Goal: Information Seeking & Learning: Learn about a topic

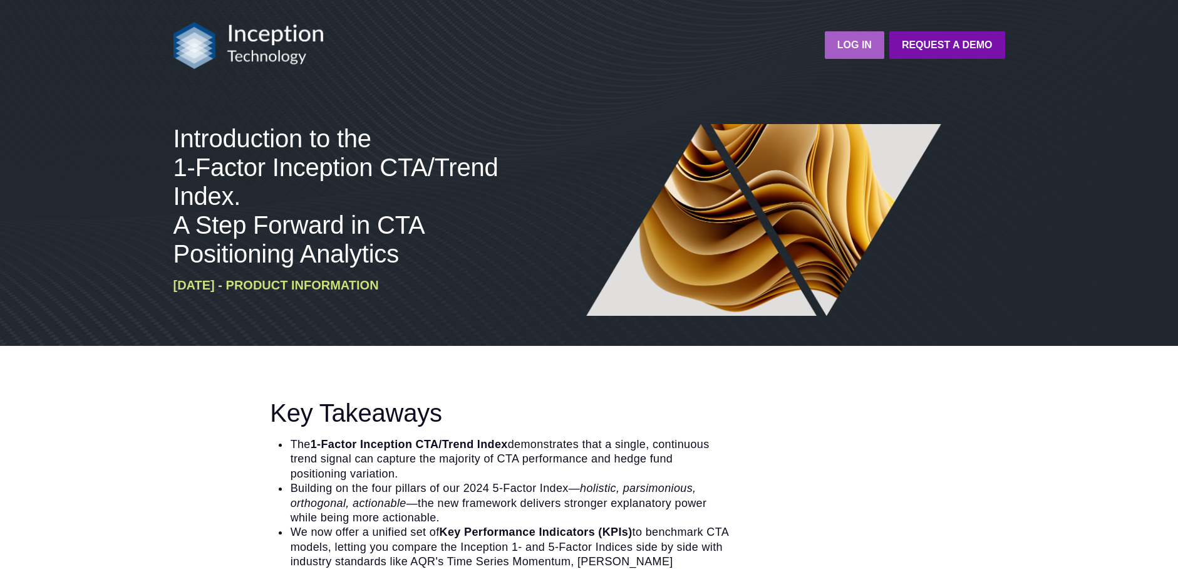
click at [855, 44] on strong "LOG IN" at bounding box center [854, 44] width 34 height 11
click at [275, 49] on img at bounding box center [248, 45] width 150 height 47
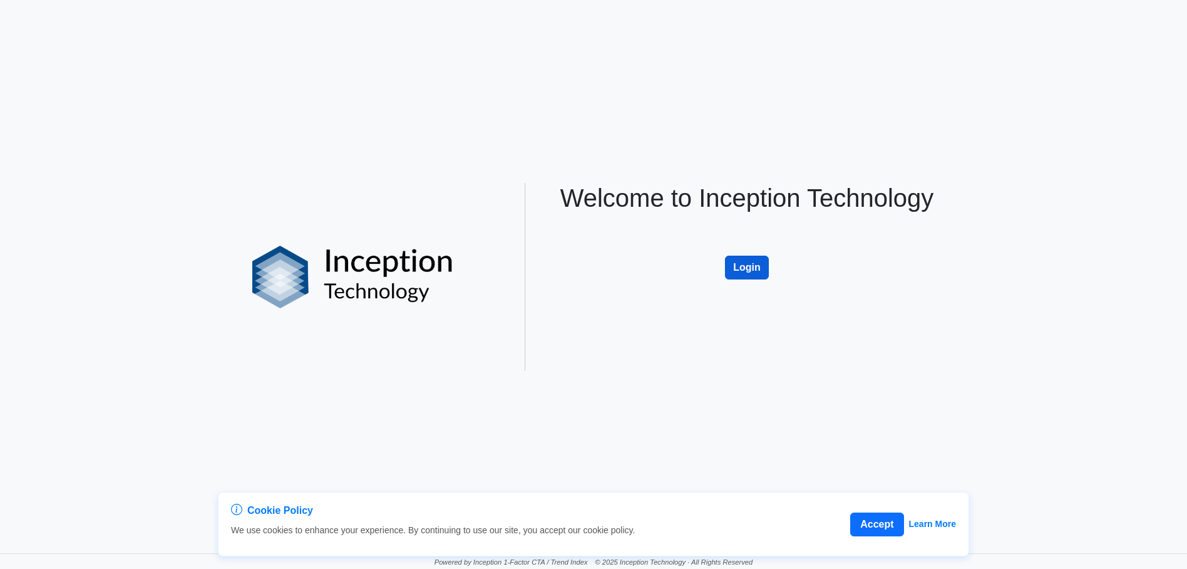
click at [758, 261] on button "Login" at bounding box center [747, 267] width 44 height 24
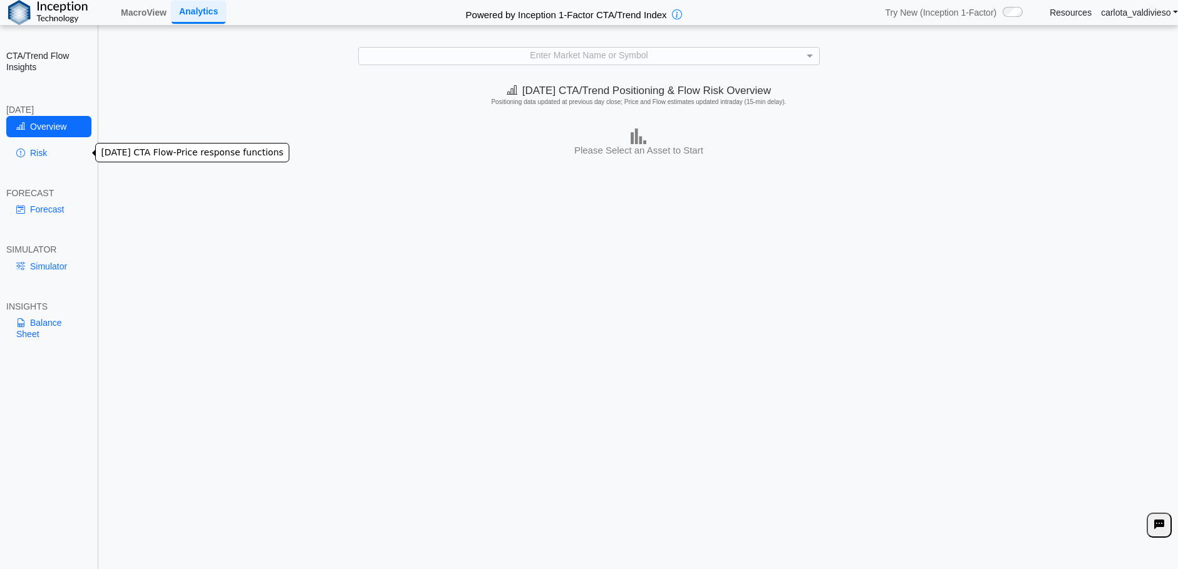
click at [39, 157] on link "Risk" at bounding box center [48, 152] width 85 height 21
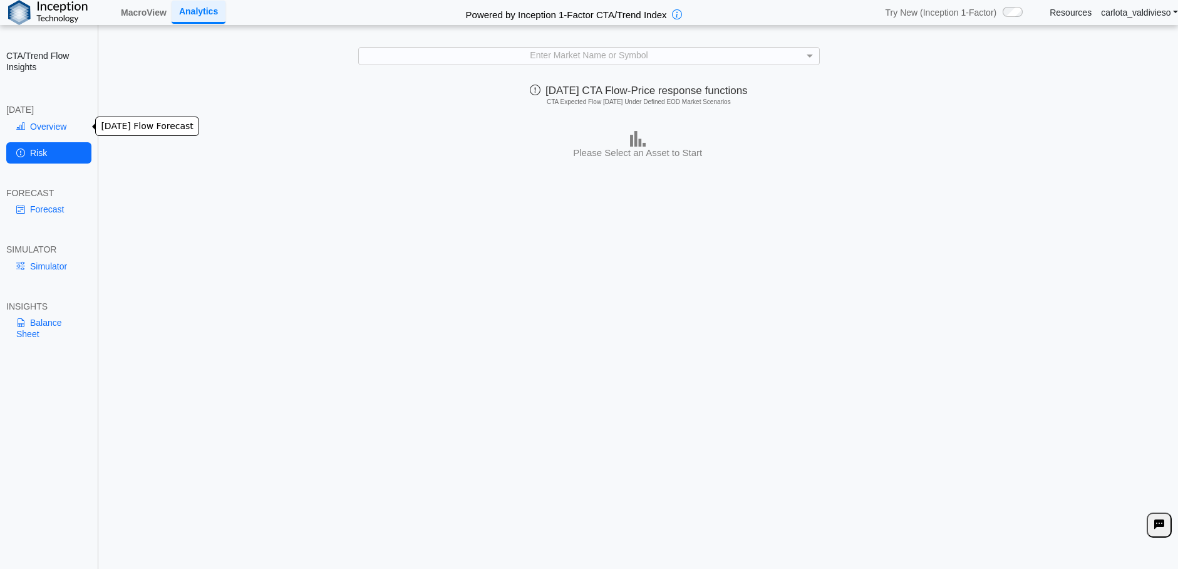
click at [39, 118] on link "Overview" at bounding box center [48, 126] width 85 height 21
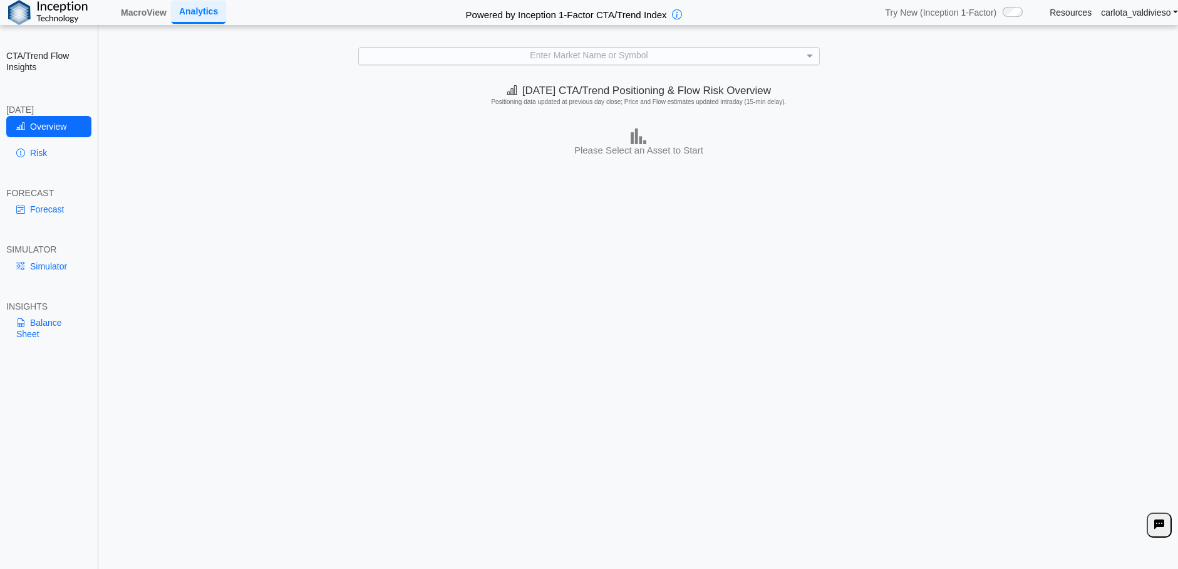
click at [535, 53] on div "Enter Market Name or Symbol" at bounding box center [589, 56] width 460 height 17
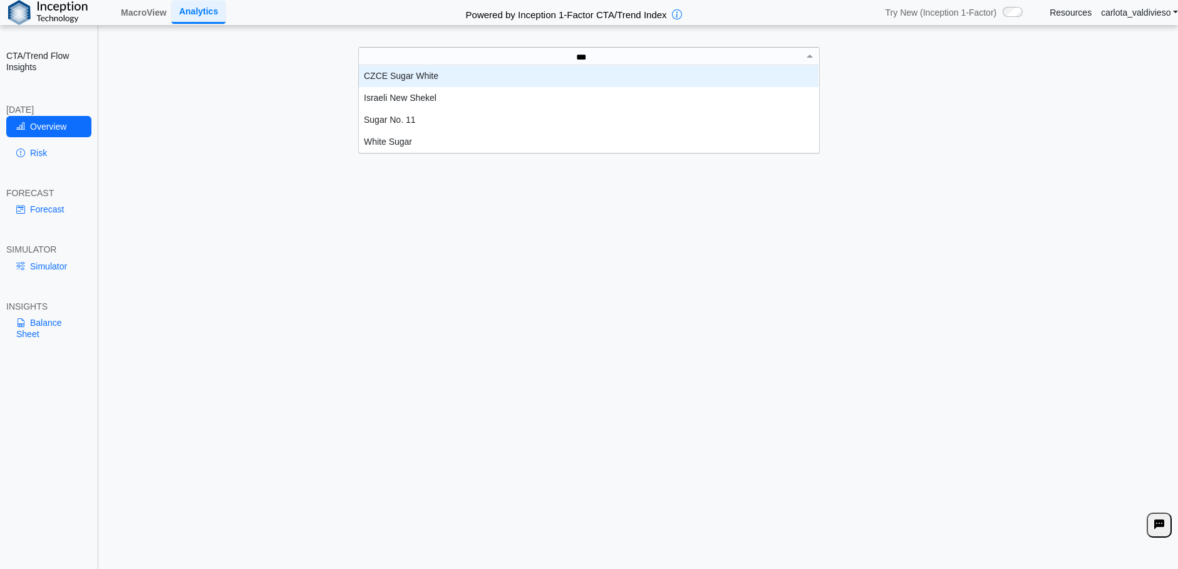
scroll to position [56, 451]
type input "*****"
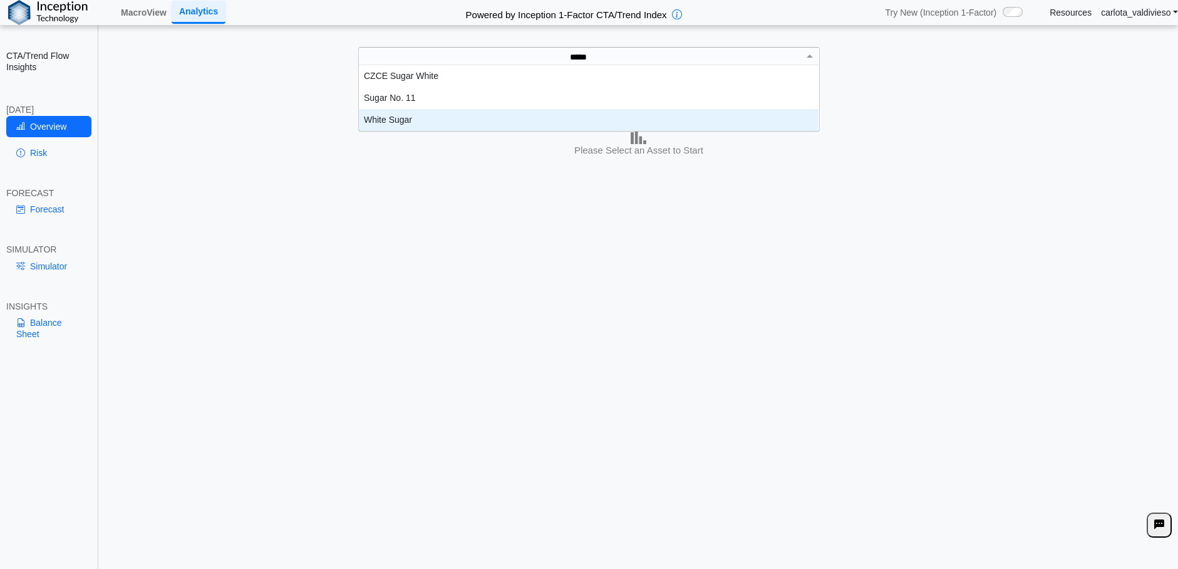
click at [508, 110] on div "White Sugar" at bounding box center [589, 120] width 460 height 22
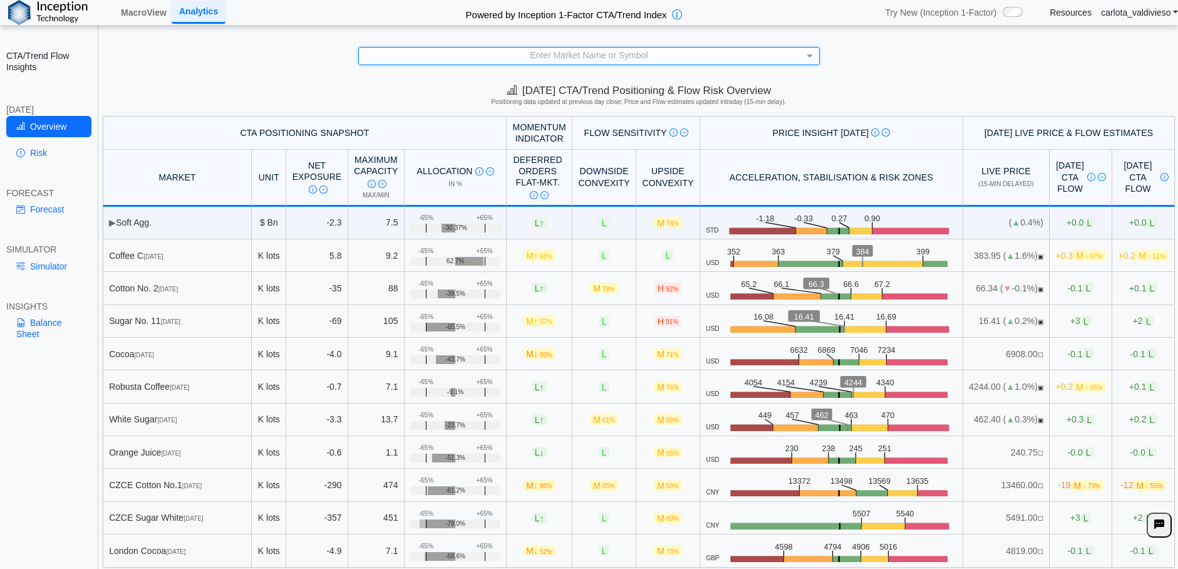
click at [531, 61] on div "Enter Market Name or Symbol" at bounding box center [589, 56] width 460 height 17
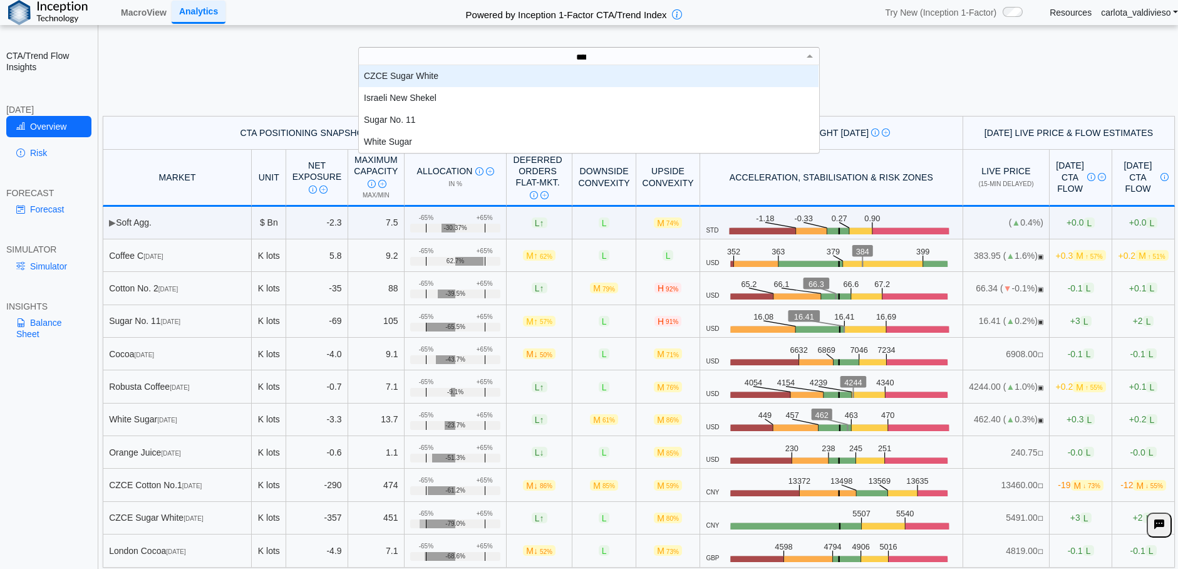
type input "*****"
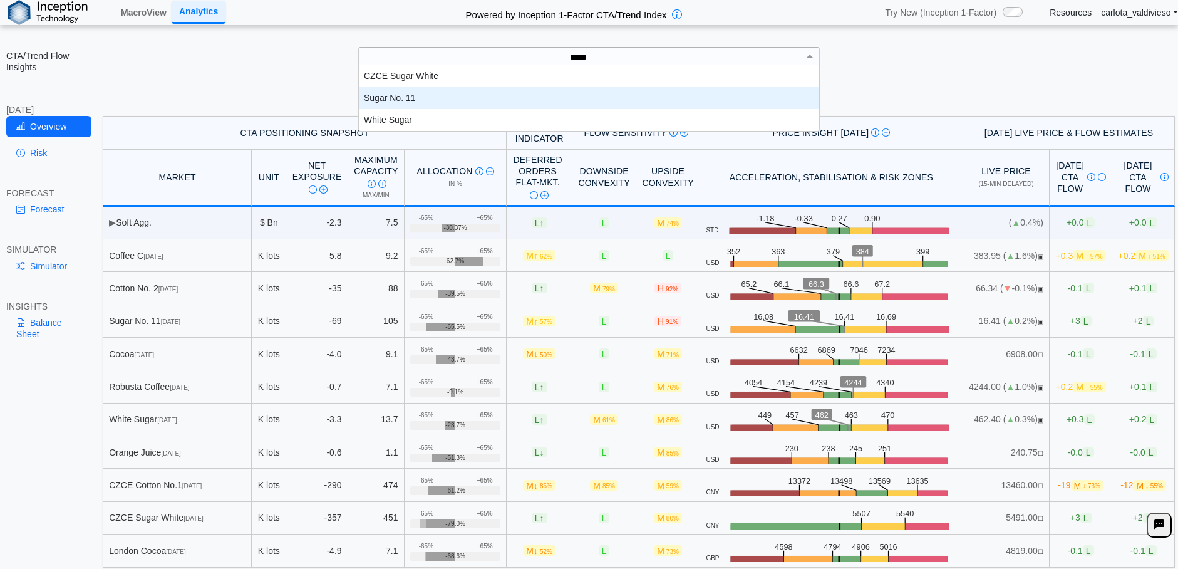
click at [503, 94] on div "Sugar No. 11" at bounding box center [589, 98] width 460 height 22
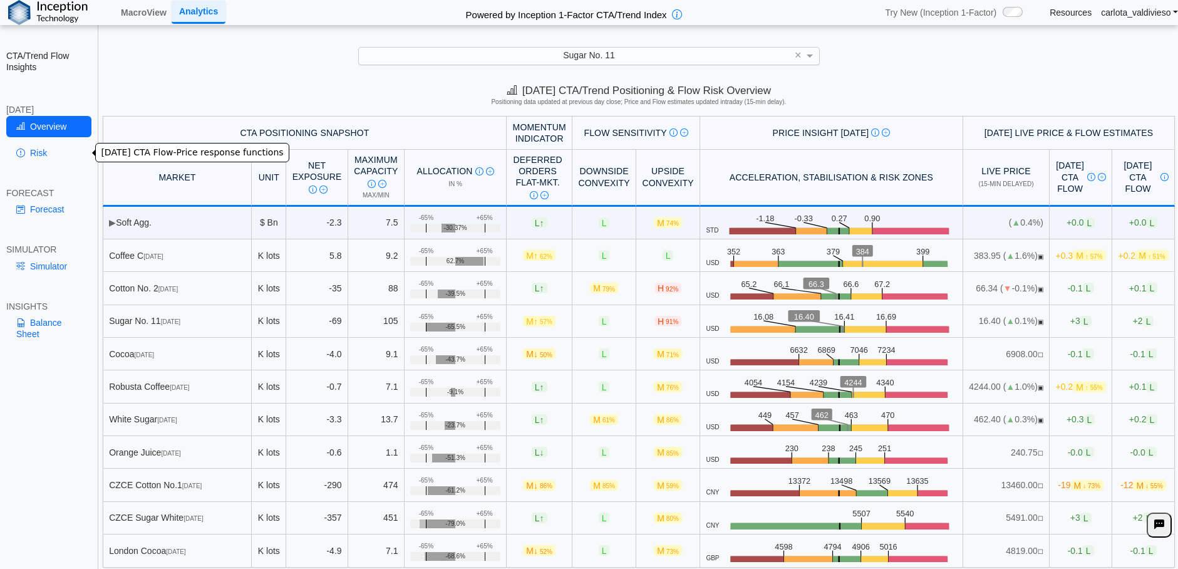
click at [29, 145] on link "Risk" at bounding box center [48, 152] width 85 height 21
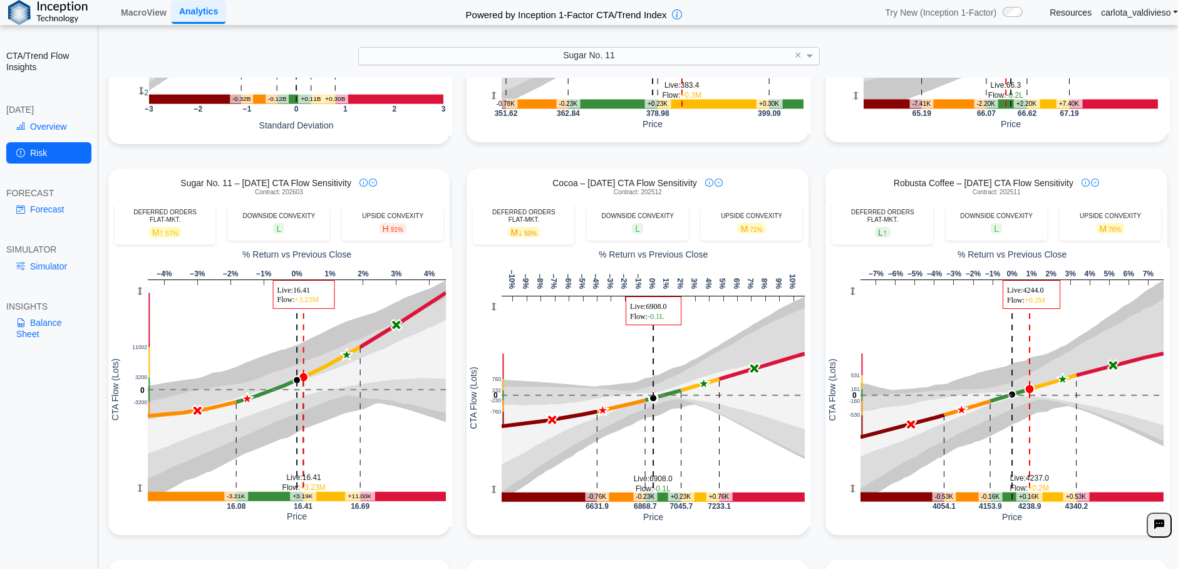
scroll to position [349, 0]
click at [28, 209] on link "Forecast" at bounding box center [48, 208] width 85 height 21
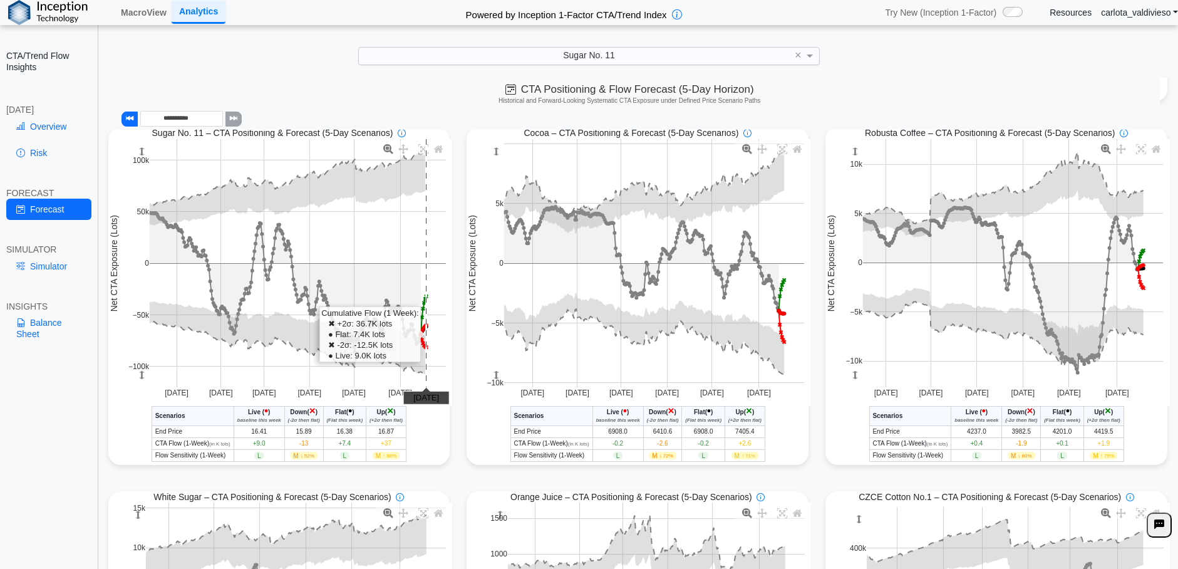
scroll to position [383, 0]
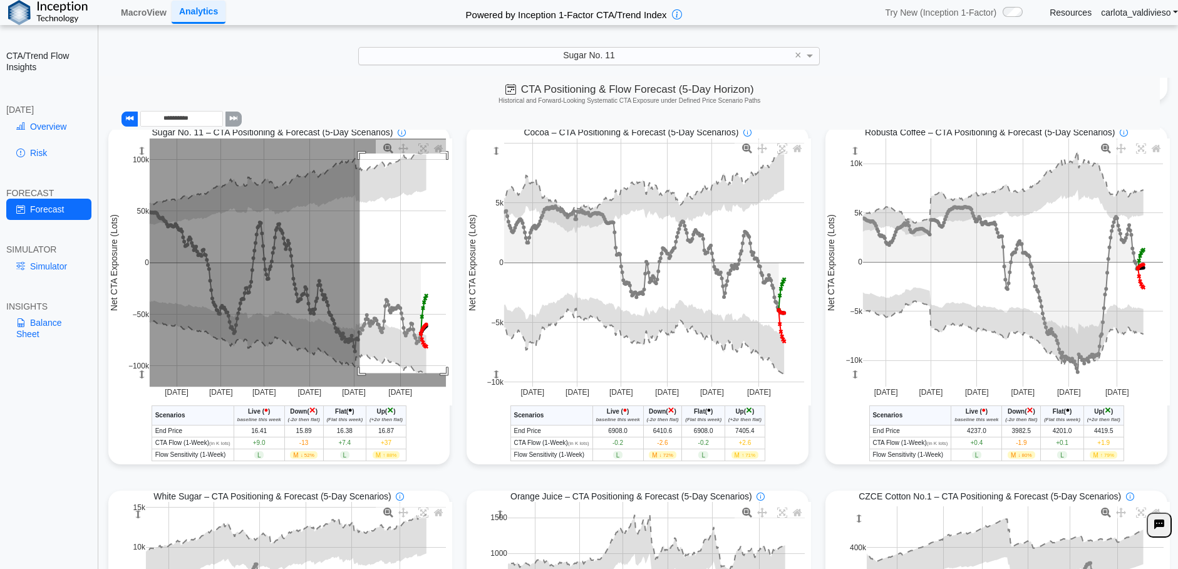
drag, startPoint x: 358, startPoint y: 155, endPoint x: 484, endPoint y: 399, distance: 275.0
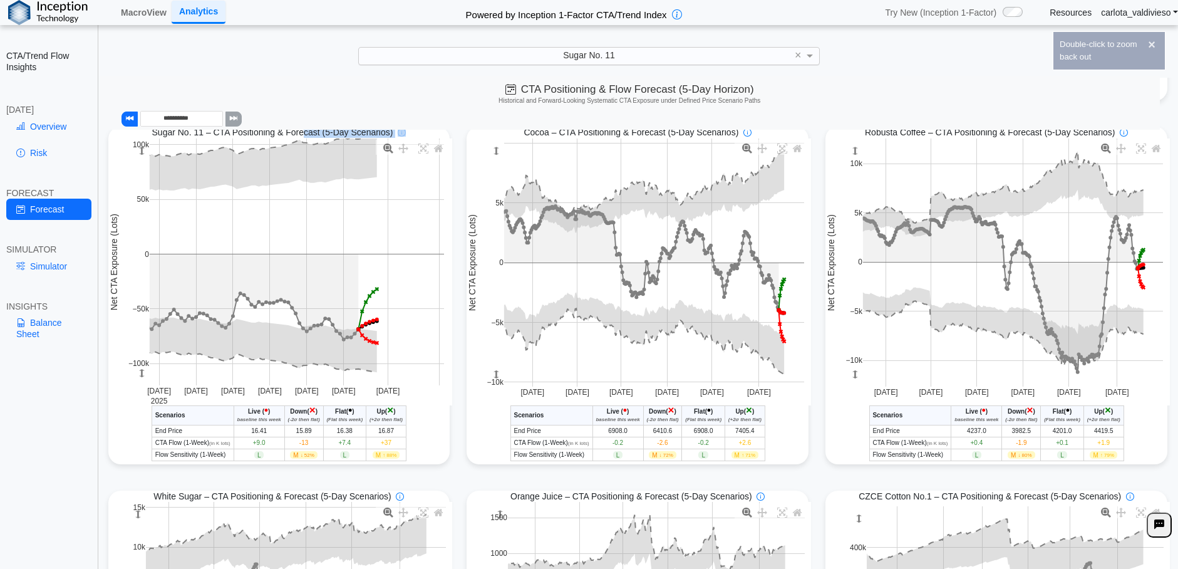
drag, startPoint x: 301, startPoint y: 137, endPoint x: 451, endPoint y: 324, distance: 240.6
click at [451, 324] on div "Soft Aggregate – CTA Positioning & Forecast (5-Day Scenarios) [DATE] [DATE] [DA…" at bounding box center [638, 482] width 1076 height 1454
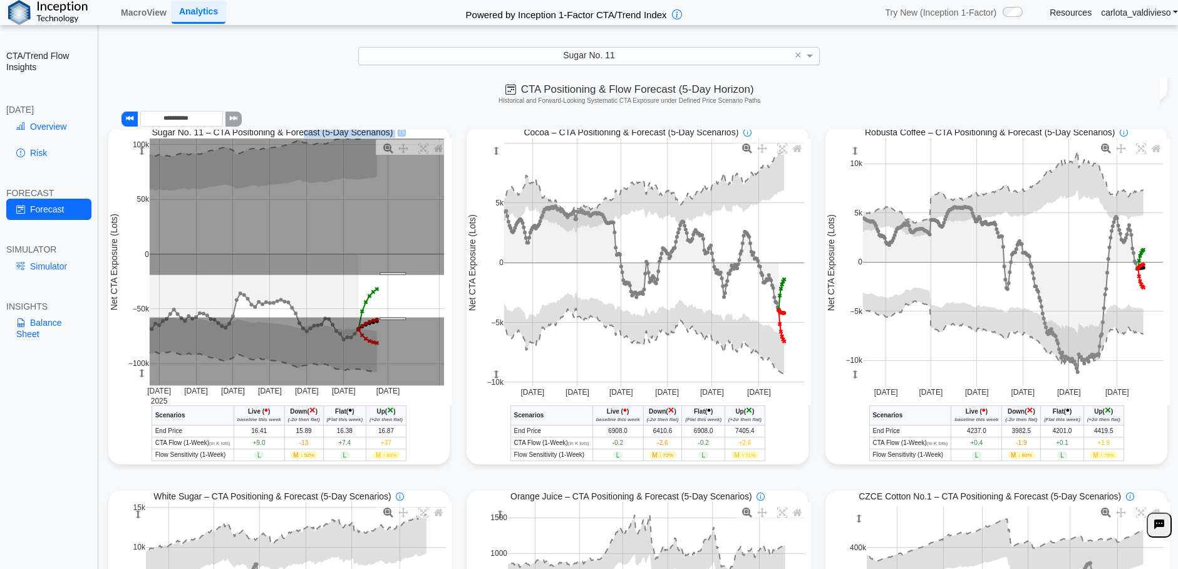
drag, startPoint x: 451, startPoint y: 324, endPoint x: 385, endPoint y: 320, distance: 65.9
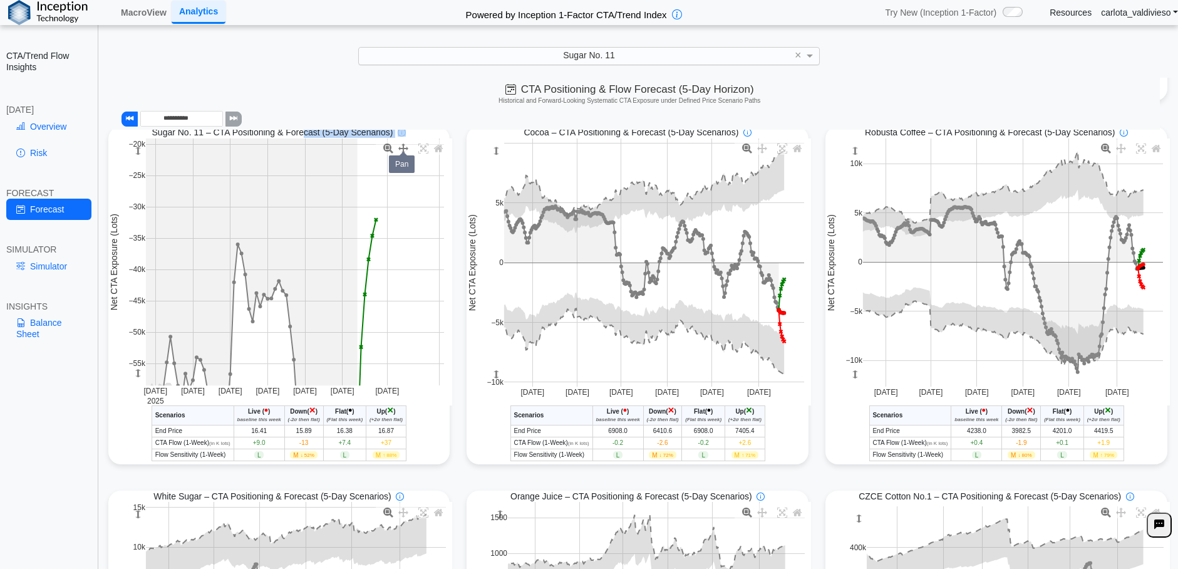
click at [399, 153] on icon at bounding box center [403, 148] width 10 height 10
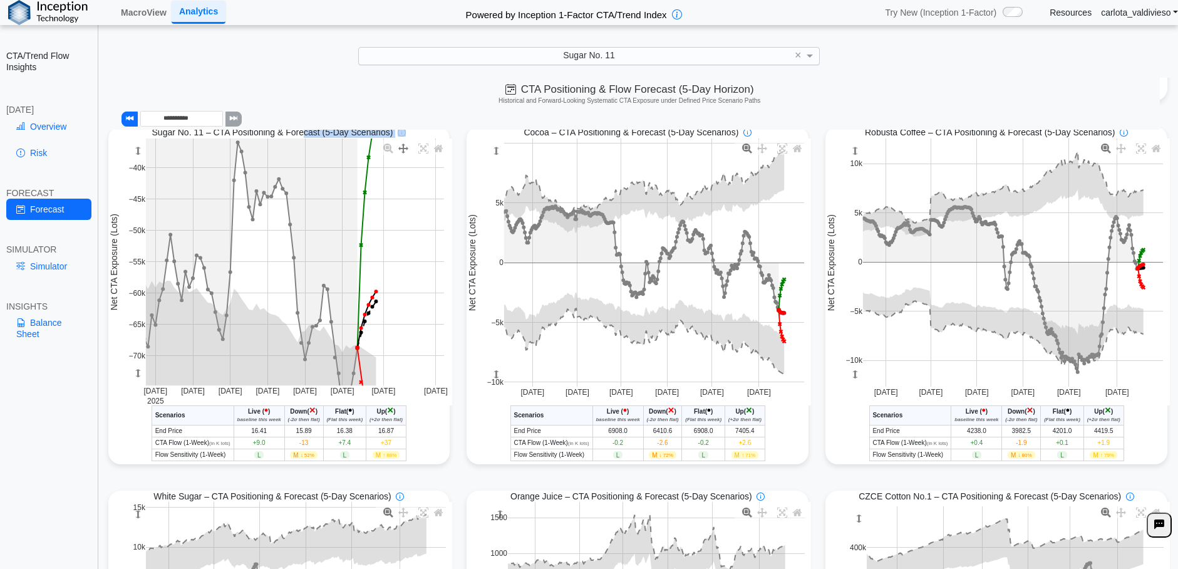
drag, startPoint x: 419, startPoint y: 277, endPoint x: 418, endPoint y: 173, distance: 103.9
click at [423, 148] on icon at bounding box center [423, 148] width 10 height 10
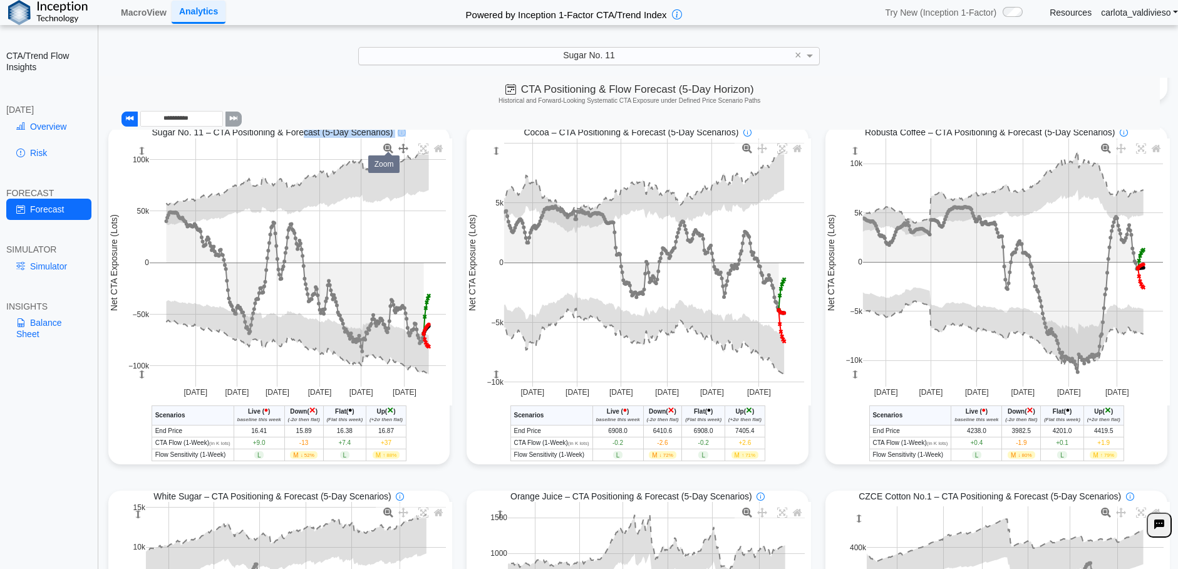
click at [385, 147] on icon at bounding box center [388, 148] width 10 height 10
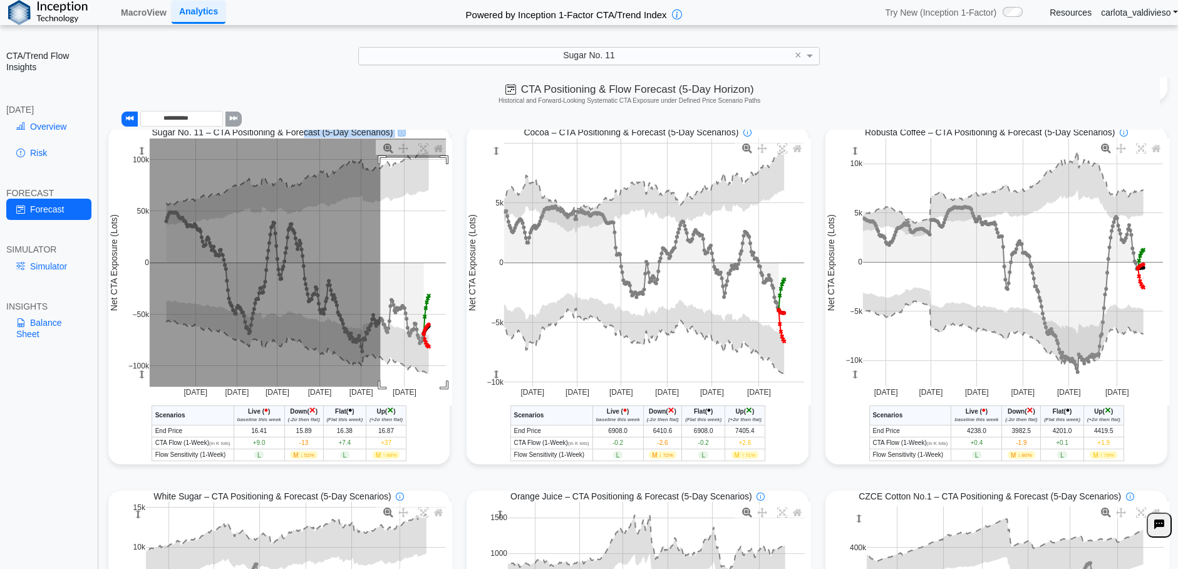
drag, startPoint x: 378, startPoint y: 160, endPoint x: 456, endPoint y: 389, distance: 242.6
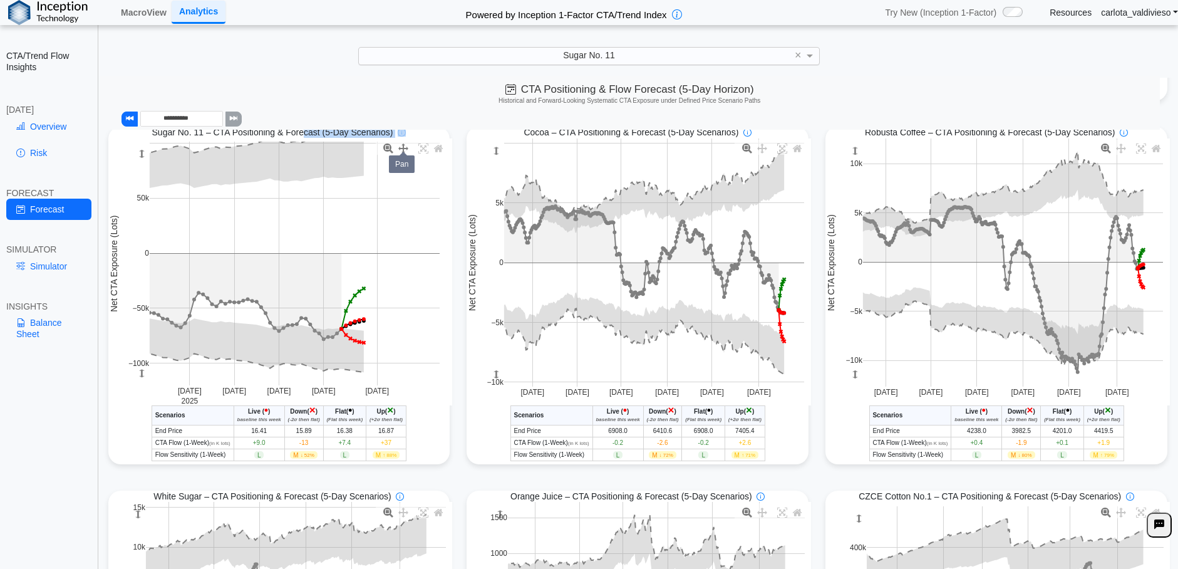
click at [400, 146] on icon at bounding box center [403, 148] width 10 height 10
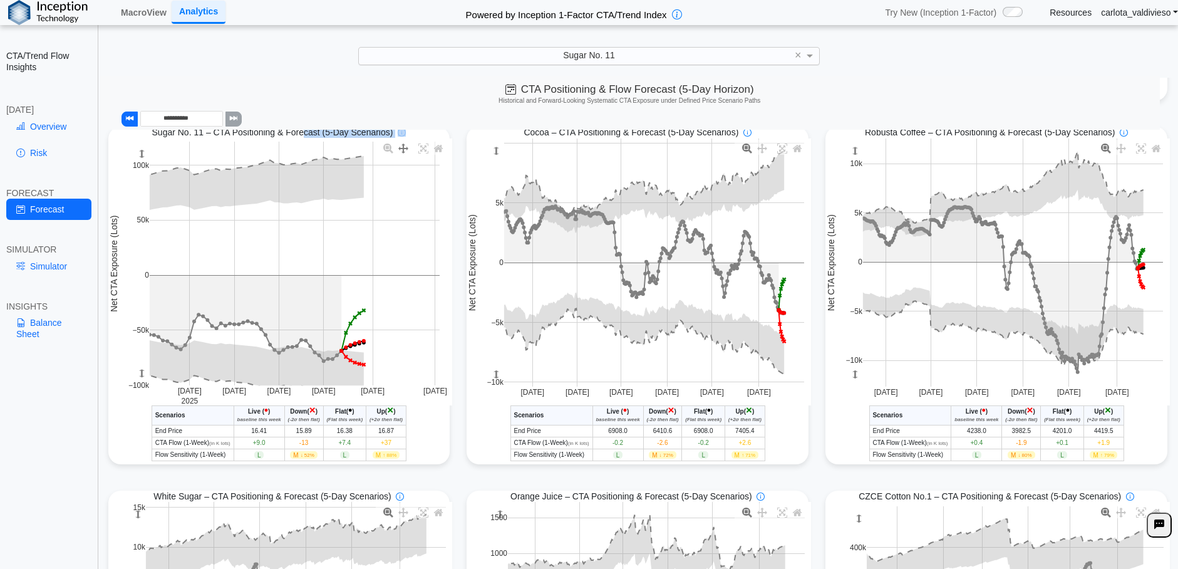
drag, startPoint x: 381, startPoint y: 193, endPoint x: 381, endPoint y: 215, distance: 21.9
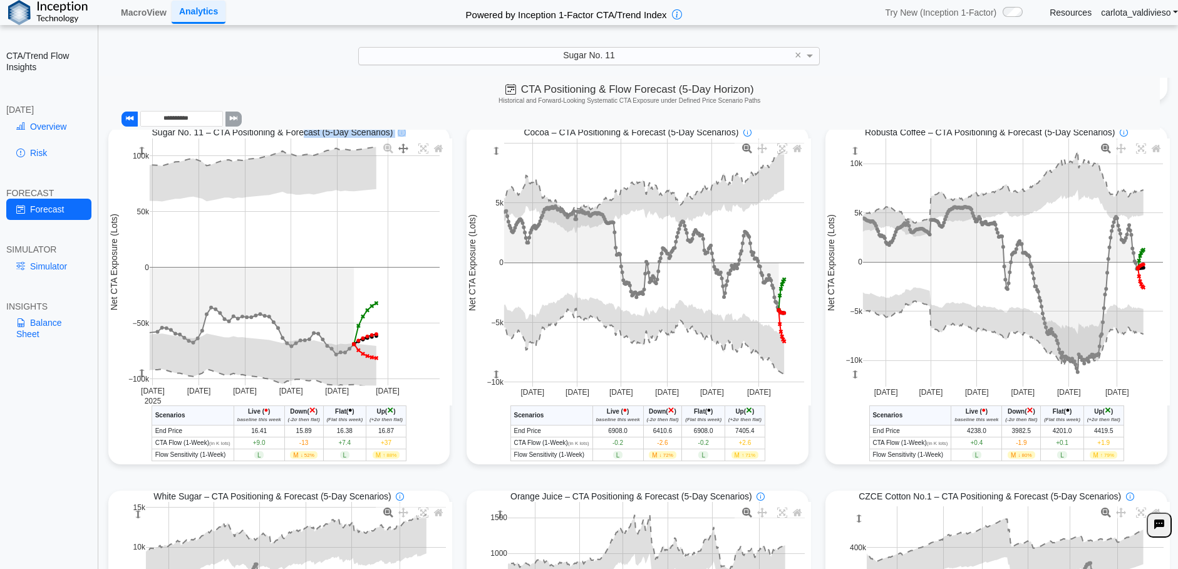
drag, startPoint x: 381, startPoint y: 215, endPoint x: 394, endPoint y: 209, distance: 14.0
click at [389, 148] on icon at bounding box center [388, 148] width 10 height 10
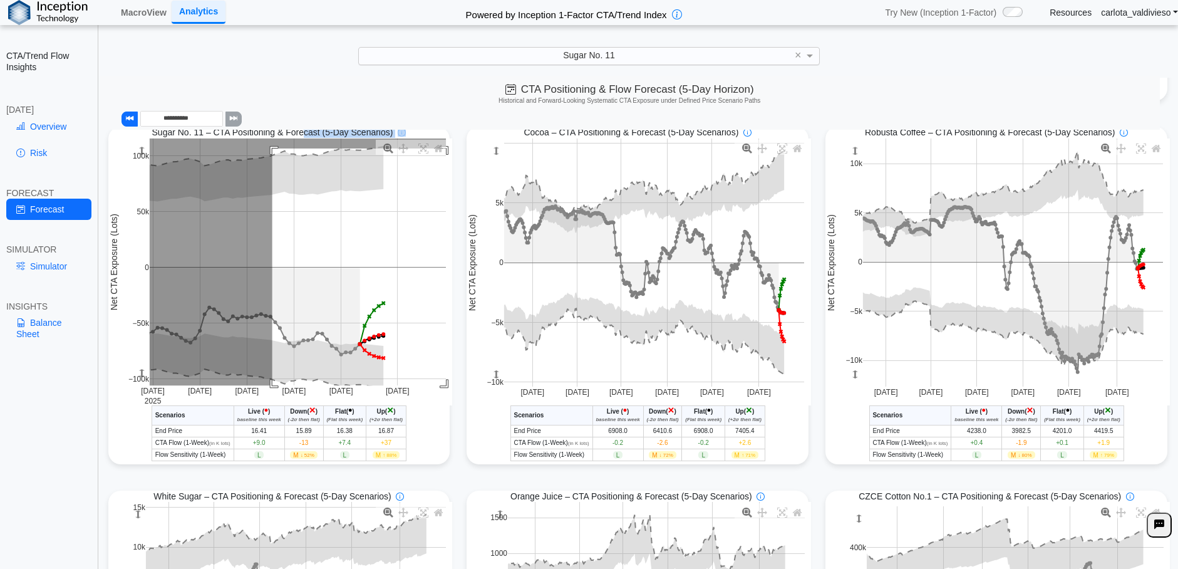
drag, startPoint x: 270, startPoint y: 150, endPoint x: 507, endPoint y: 436, distance: 371.8
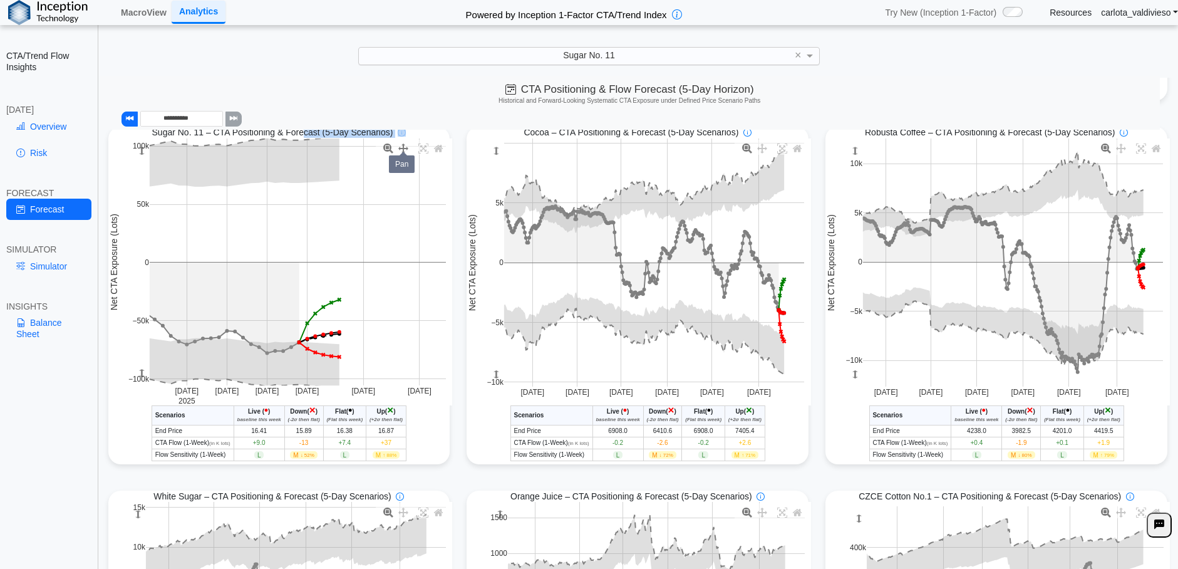
click at [399, 153] on icon at bounding box center [403, 148] width 10 height 10
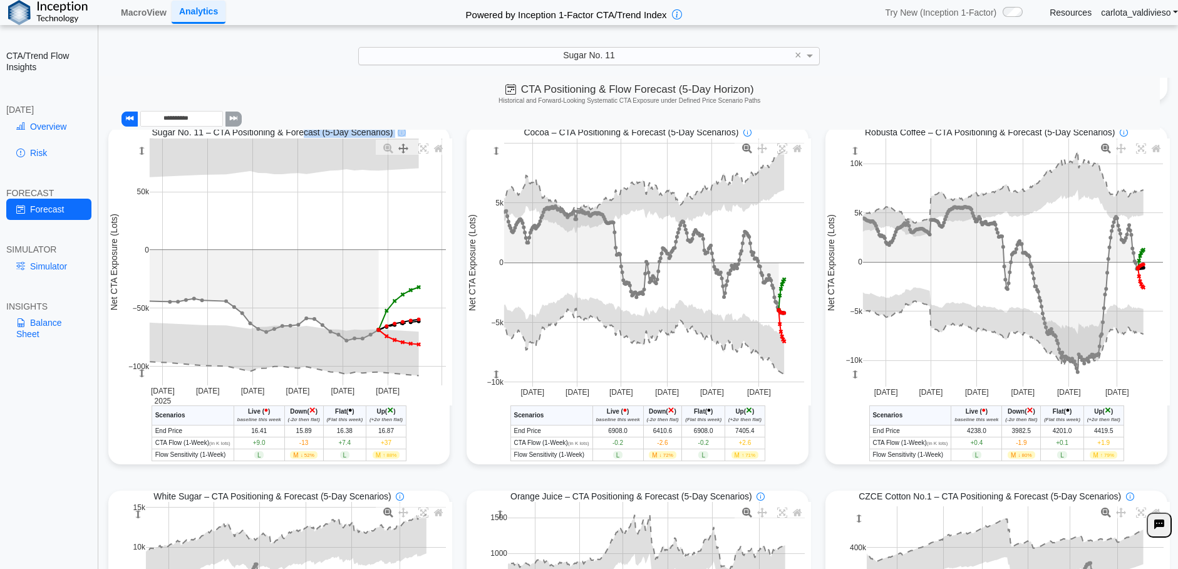
drag, startPoint x: 363, startPoint y: 218, endPoint x: 442, endPoint y: 205, distance: 79.9
click at [425, 443] on div "Sugar No. 11 - CTA/Trend Conditional Market Forecast - [DATE] Scenarios Live ( …" at bounding box center [278, 433] width 341 height 56
click at [15, 337] on link "Balance Sheet" at bounding box center [48, 328] width 85 height 33
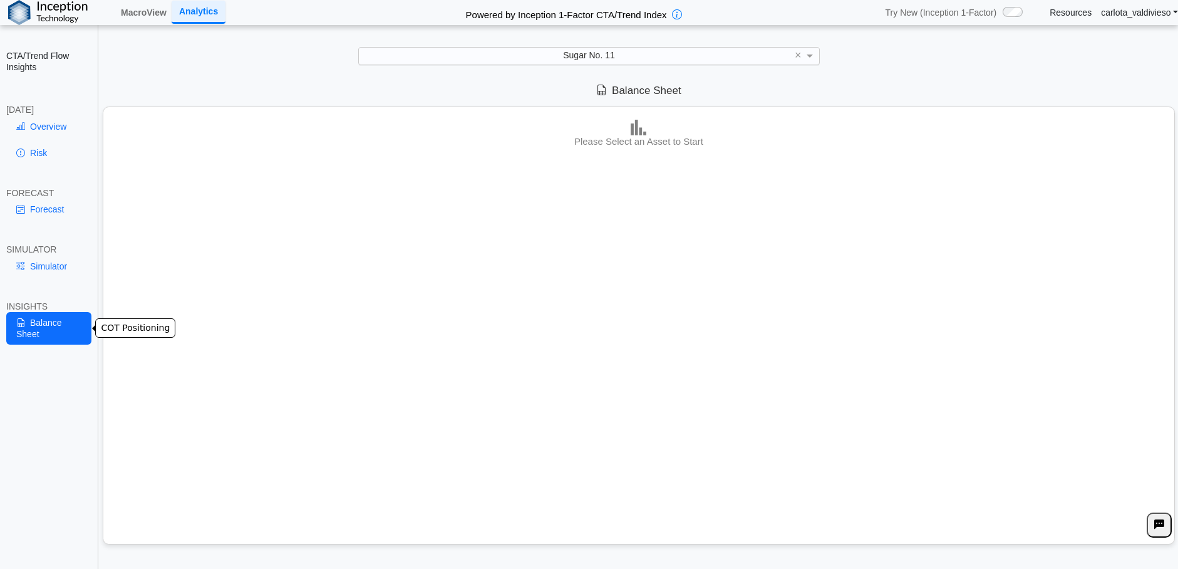
scroll to position [0, 0]
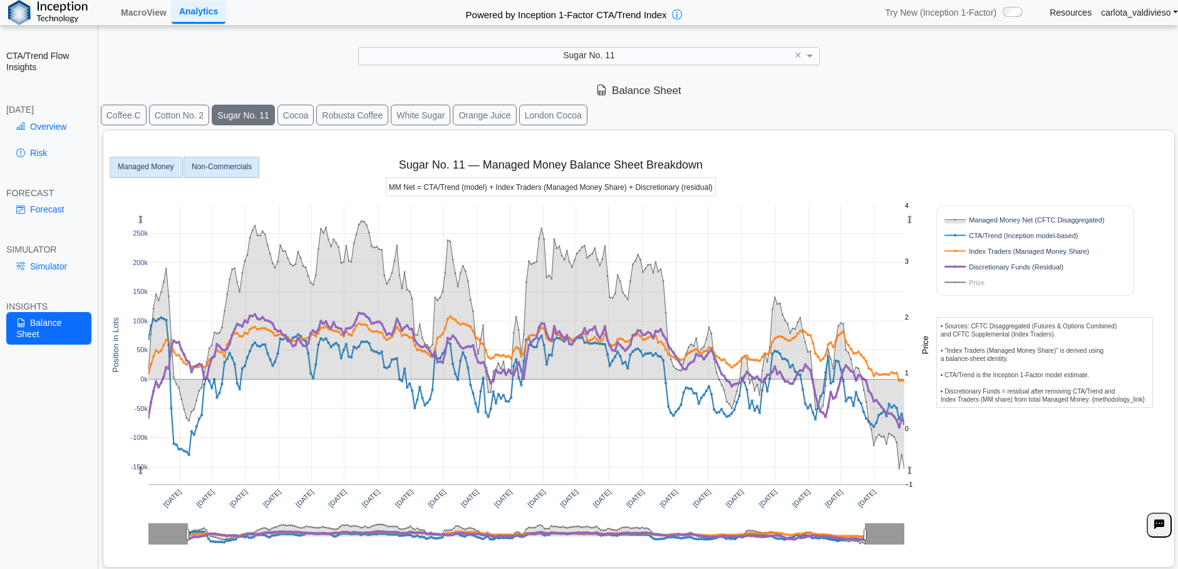
click at [205, 170] on text "Non-Commercials" at bounding box center [222, 167] width 60 height 9
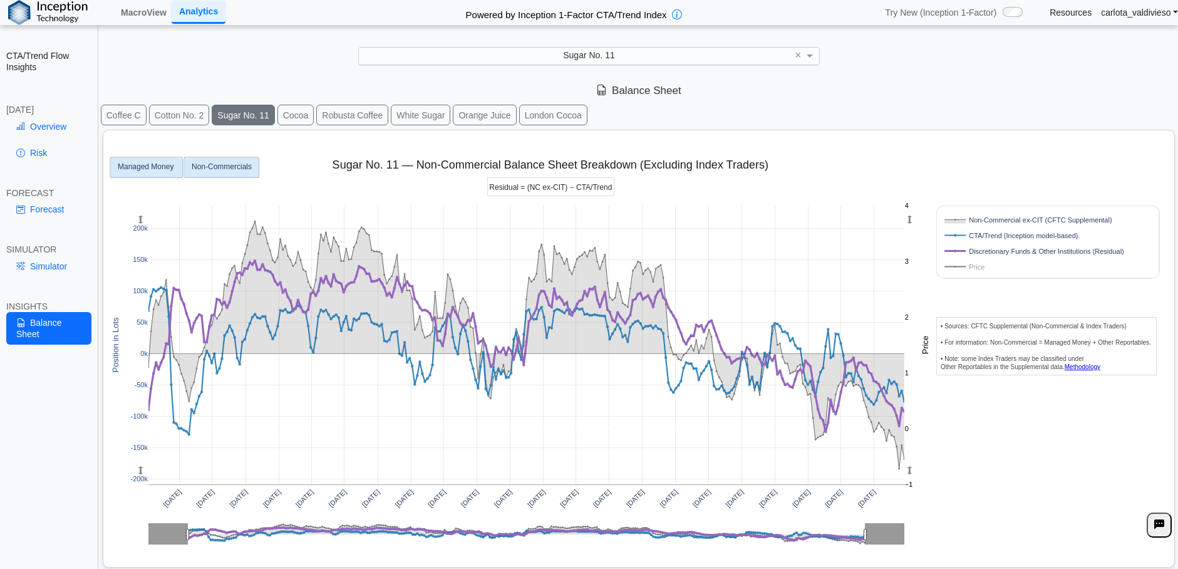
click at [156, 173] on rect at bounding box center [146, 167] width 73 height 21
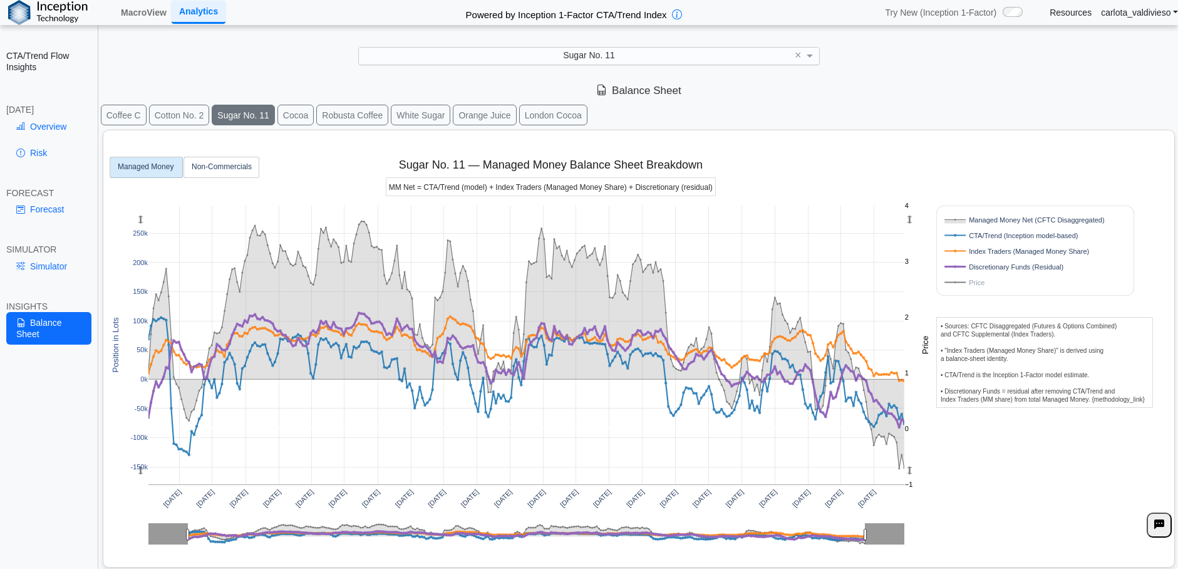
click at [810, 184] on div "[DATE] [DATE] [DATE] [DATE] [DATE] [DATE] [DATE] [DATE] [DATE] [DATE] [DATE] [D…" at bounding box center [633, 346] width 1051 height 432
click at [1125, 472] on div "[DATE] [DATE] [DATE] [DATE] [DATE] [DATE] [DATE] [DATE] [DATE] [DATE] [DATE] [D…" at bounding box center [633, 346] width 1051 height 432
click at [216, 165] on text "Non-Commercials" at bounding box center [222, 167] width 60 height 9
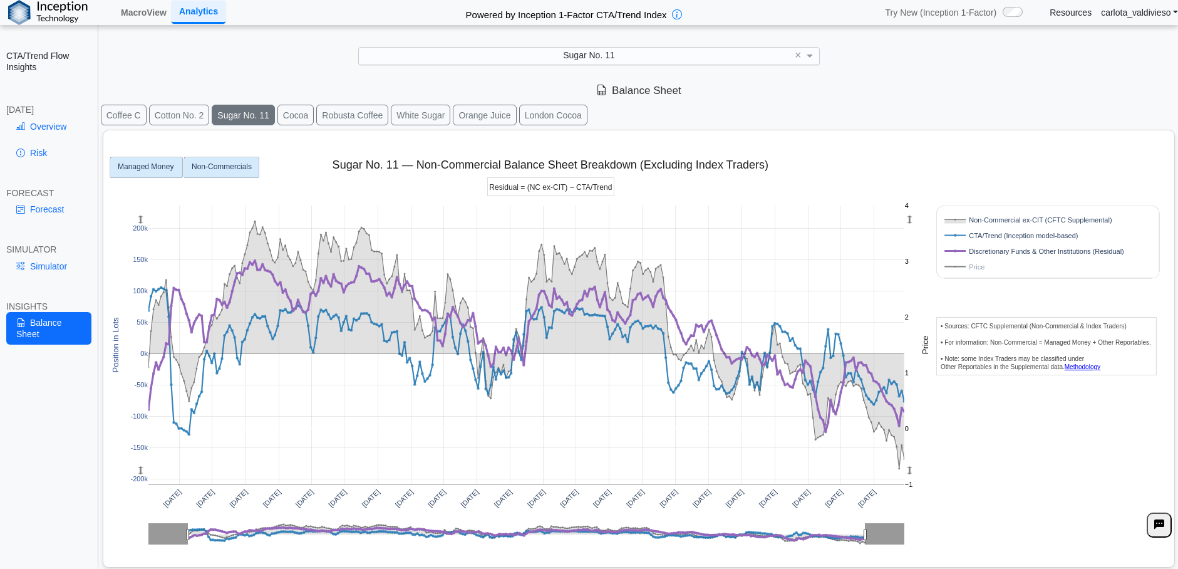
click at [133, 170] on text "Managed Money" at bounding box center [146, 167] width 56 height 9
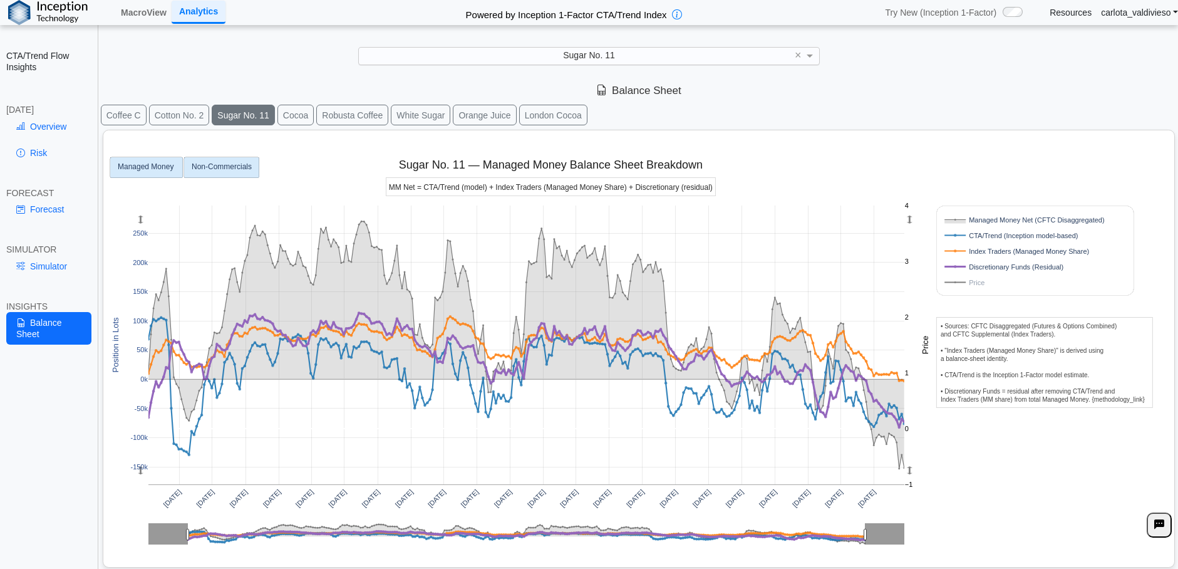
click at [195, 163] on text "Non-Commercials" at bounding box center [222, 167] width 60 height 9
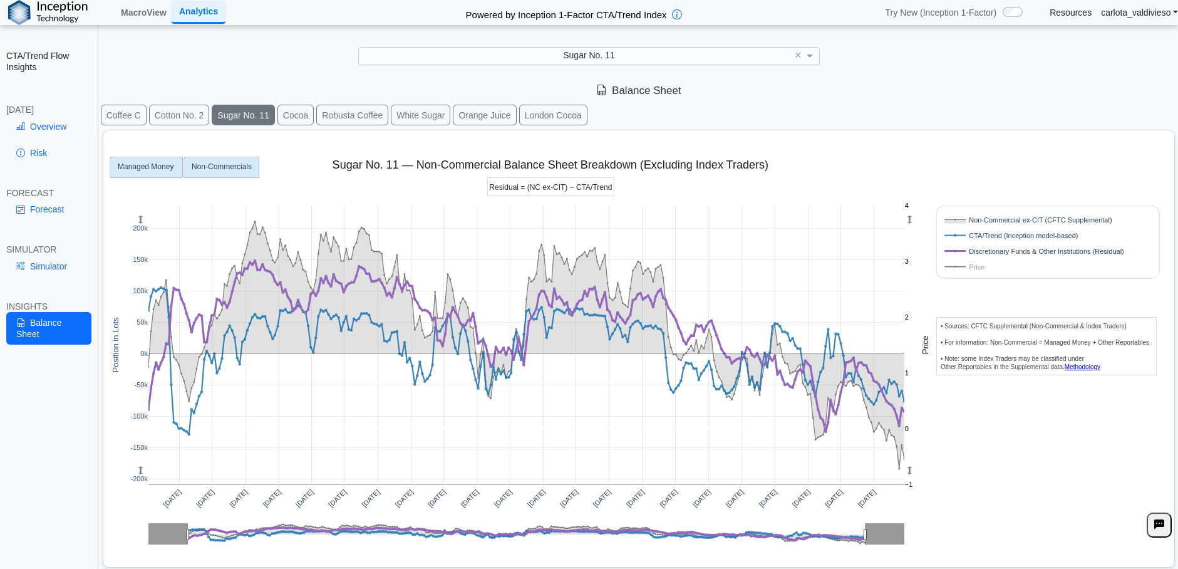
click at [148, 165] on text "Managed Money" at bounding box center [146, 167] width 56 height 9
